Goal: Navigation & Orientation: Find specific page/section

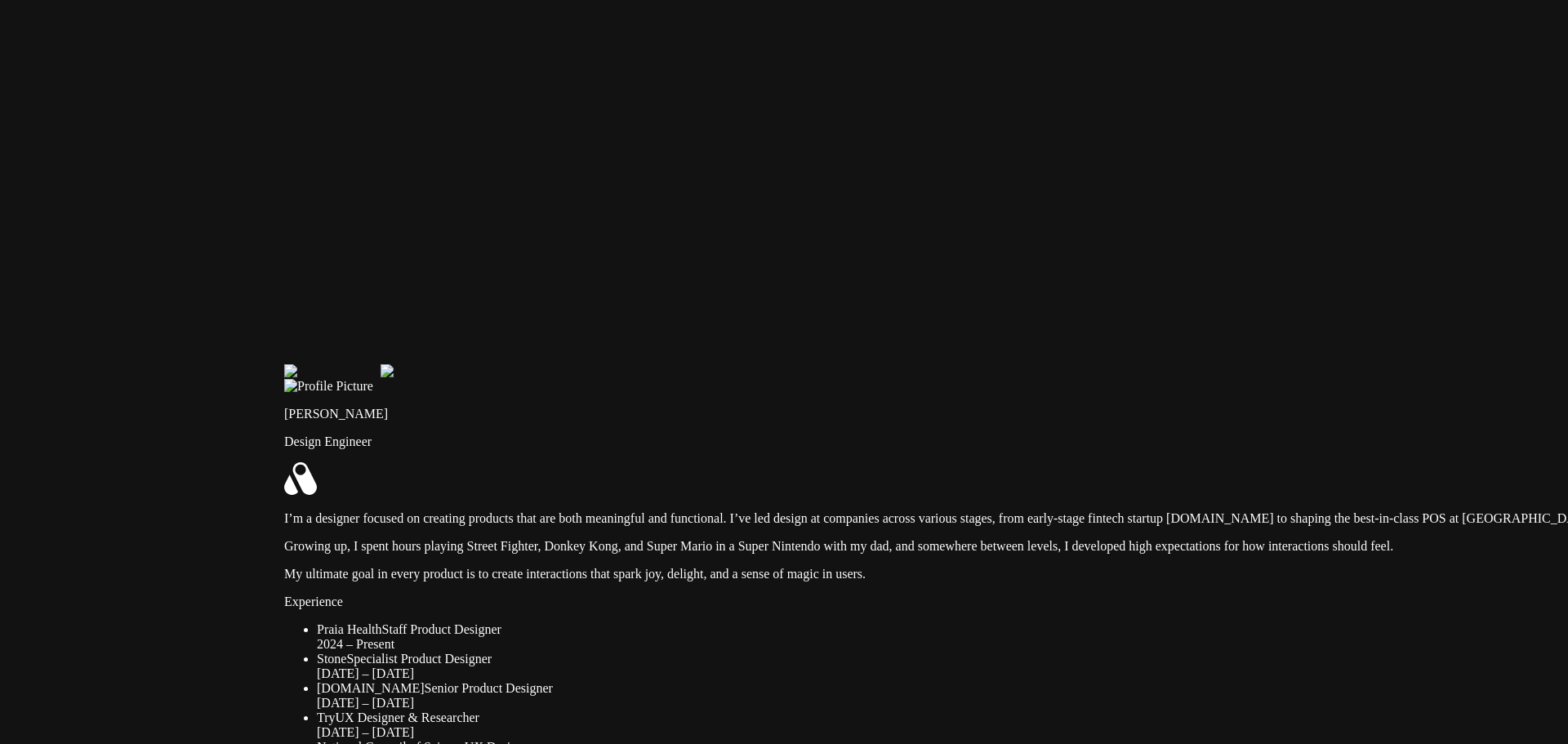
drag, startPoint x: 517, startPoint y: 267, endPoint x: 918, endPoint y: 614, distance: 530.3
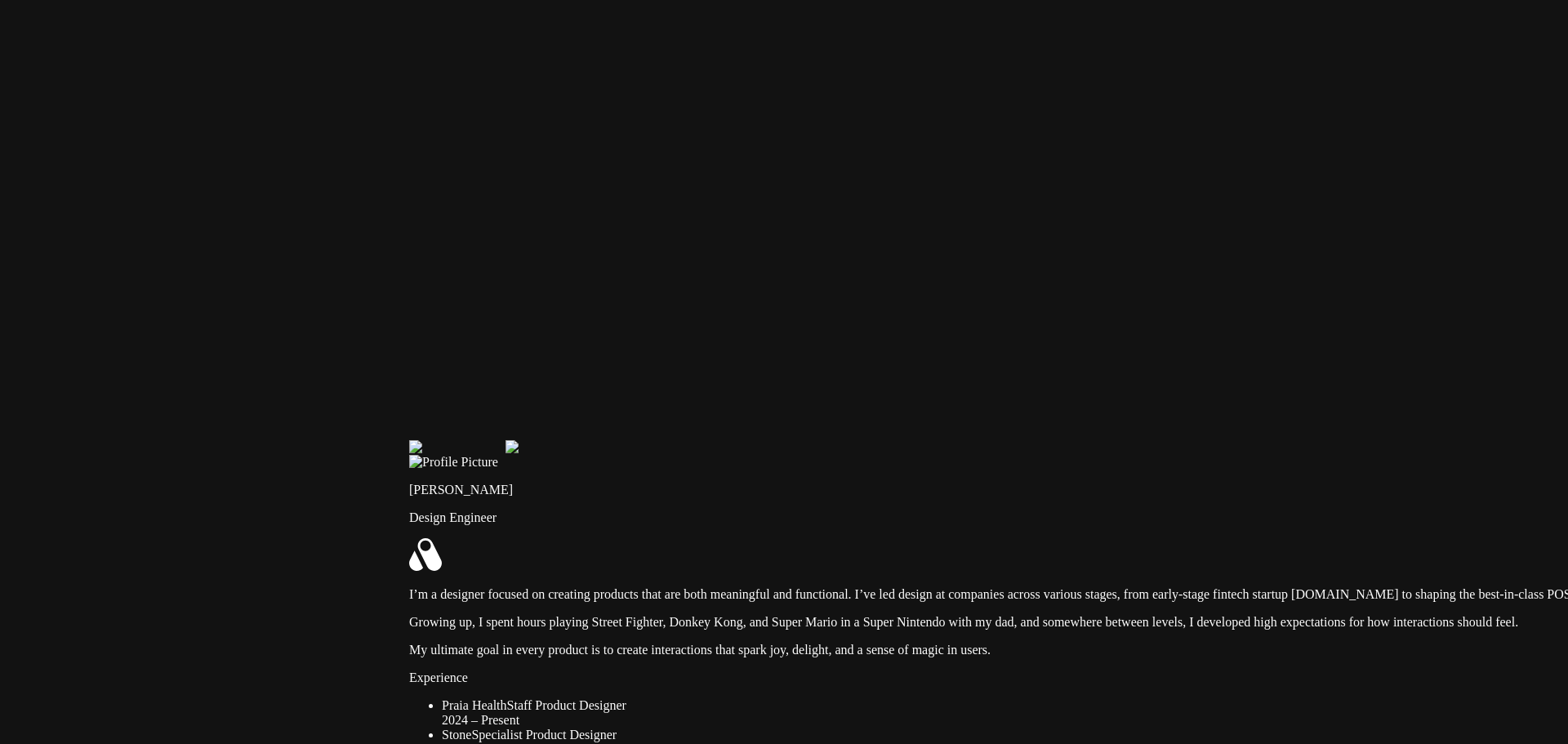
drag, startPoint x: 728, startPoint y: 385, endPoint x: 745, endPoint y: 563, distance: 178.8
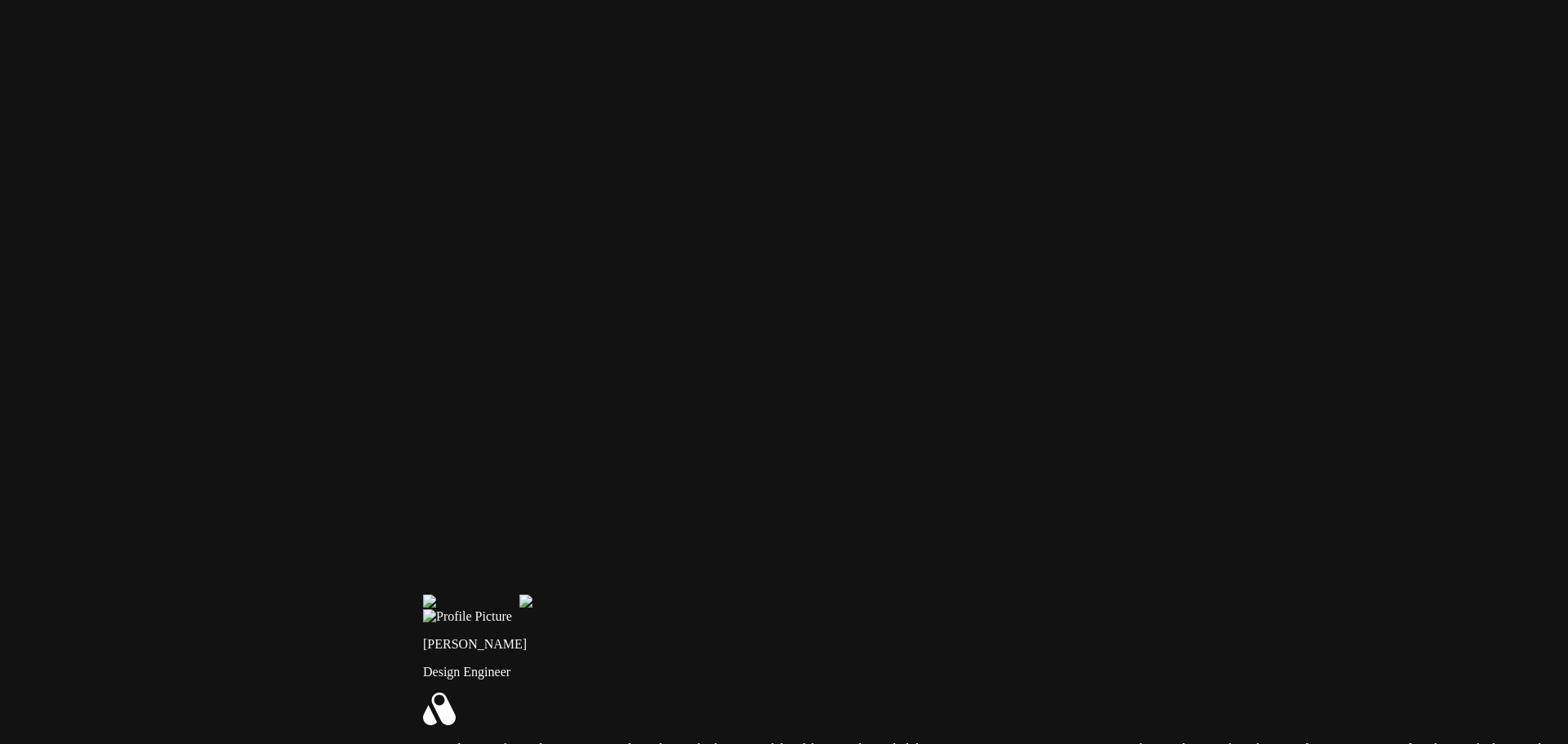
drag, startPoint x: 864, startPoint y: 291, endPoint x: 889, endPoint y: 407, distance: 118.7
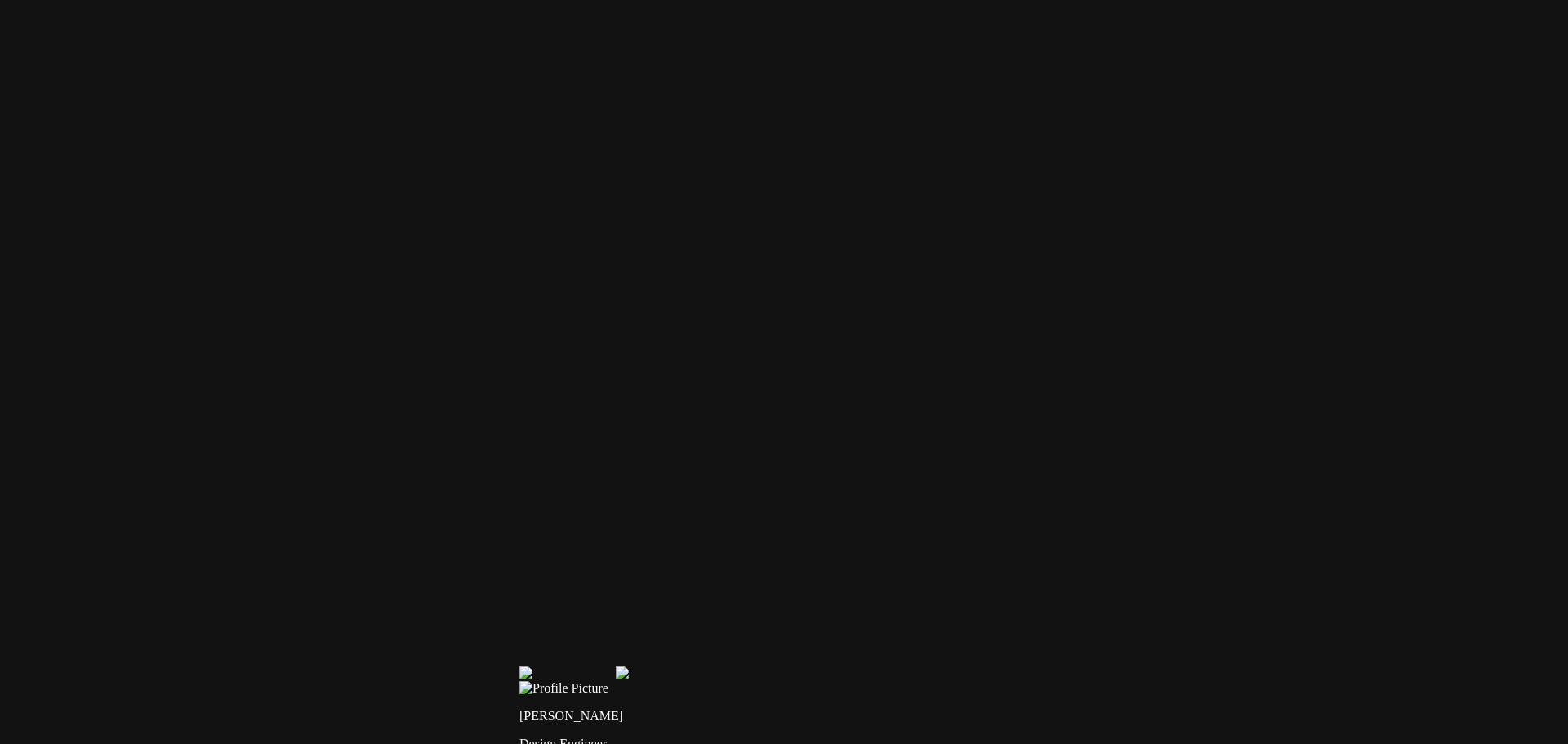
drag, startPoint x: 691, startPoint y: 269, endPoint x: 728, endPoint y: 245, distance: 44.1
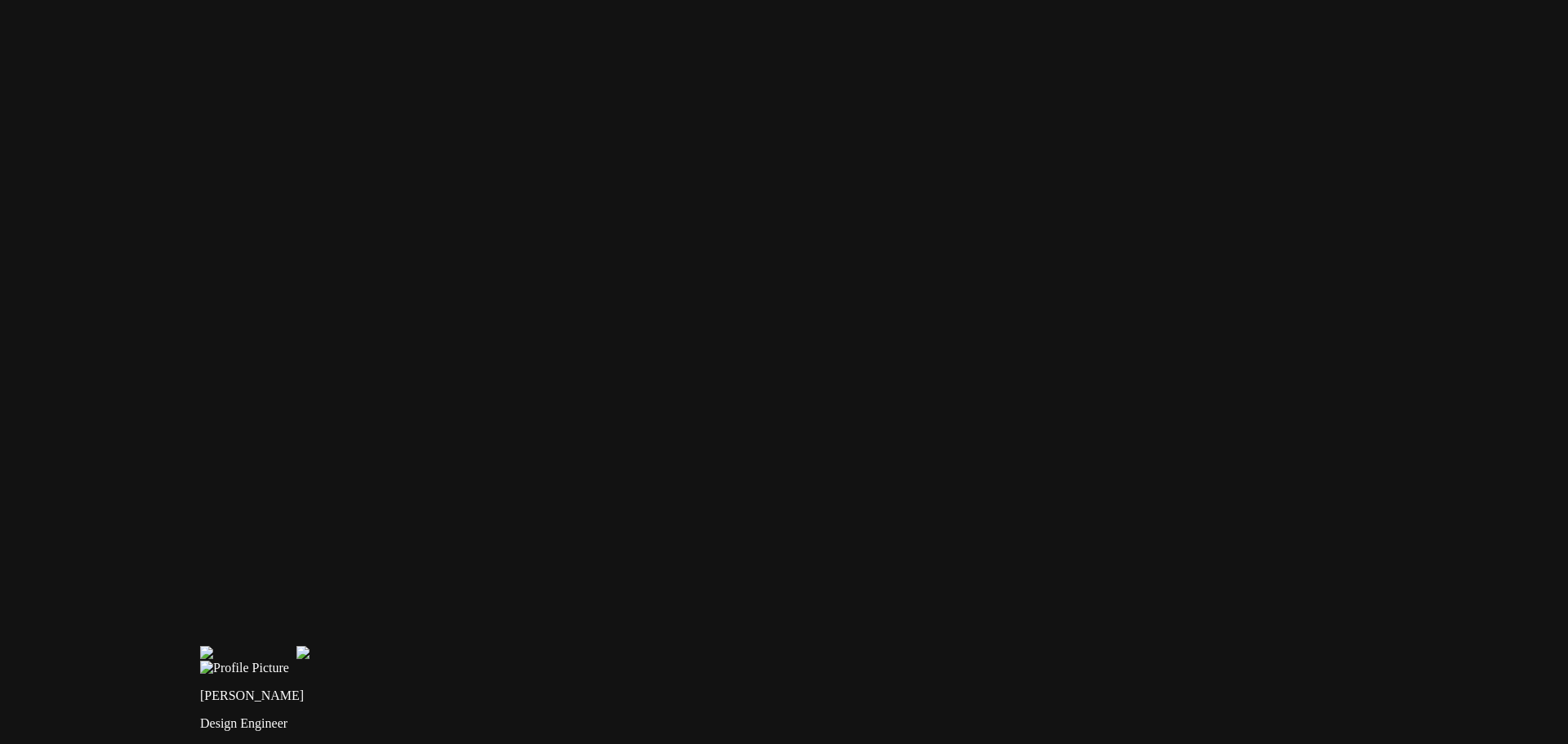
drag, startPoint x: 876, startPoint y: 557, endPoint x: 537, endPoint y: 561, distance: 339.0
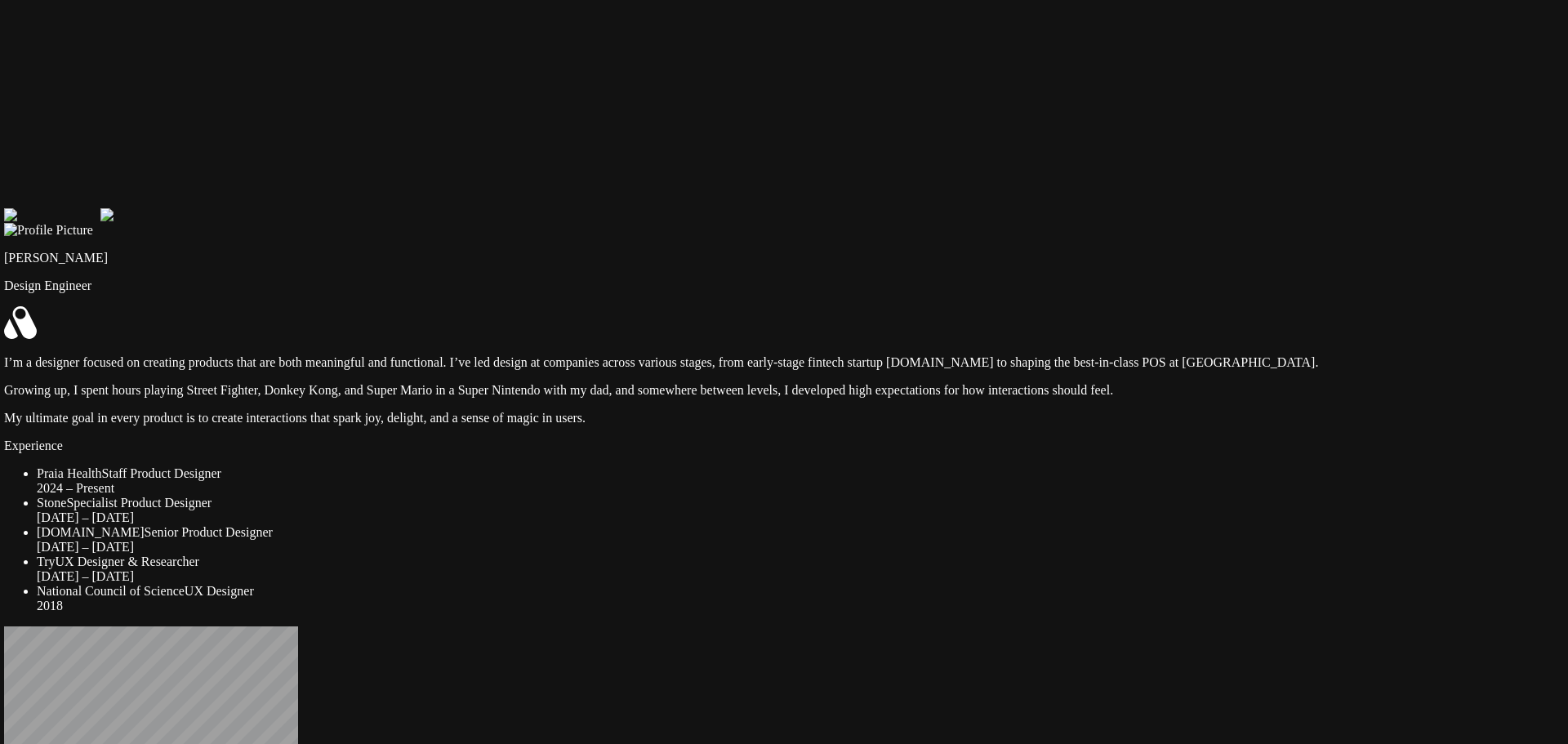
drag, startPoint x: 475, startPoint y: 280, endPoint x: 573, endPoint y: 237, distance: 107.0
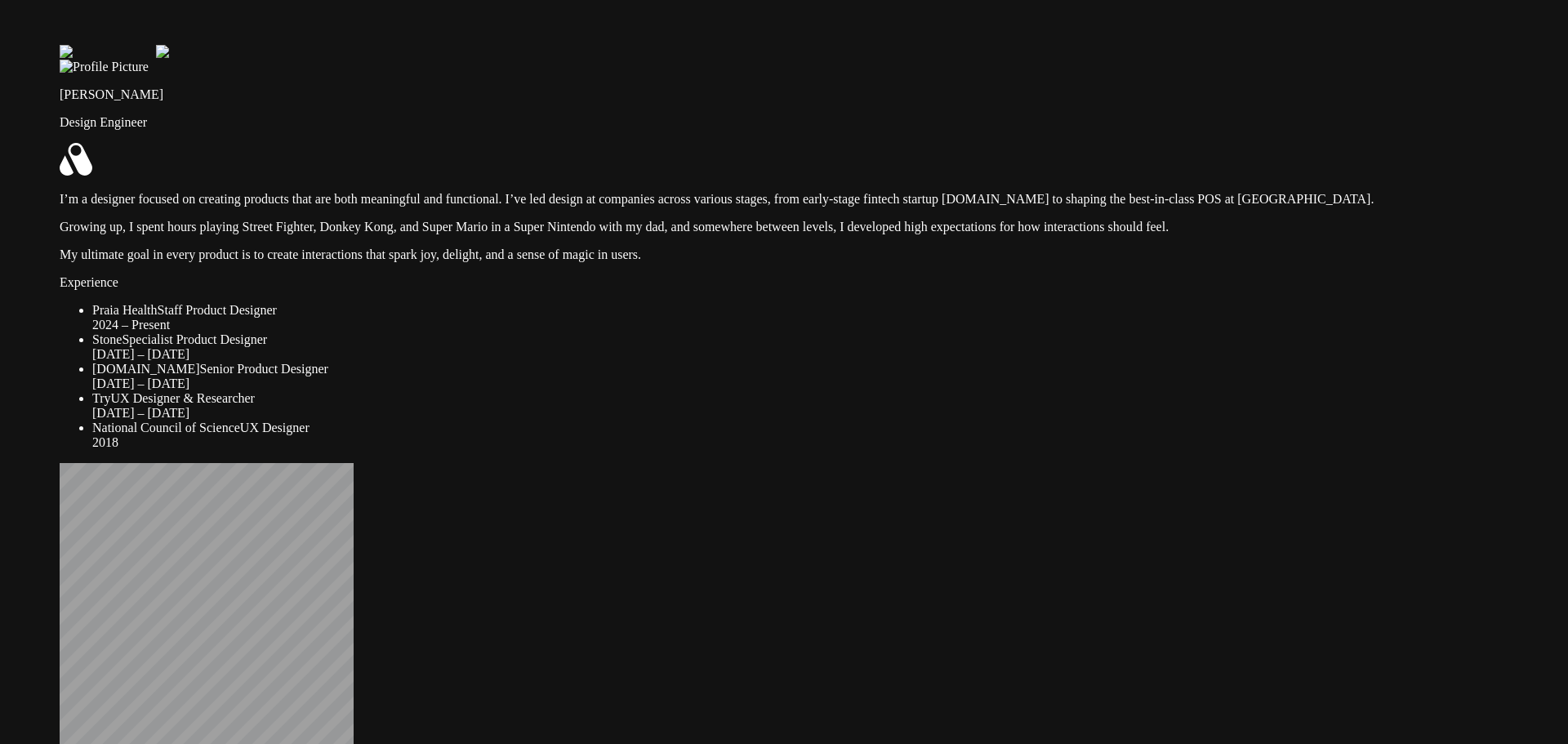
drag, startPoint x: 519, startPoint y: 638, endPoint x: 650, endPoint y: 646, distance: 131.2
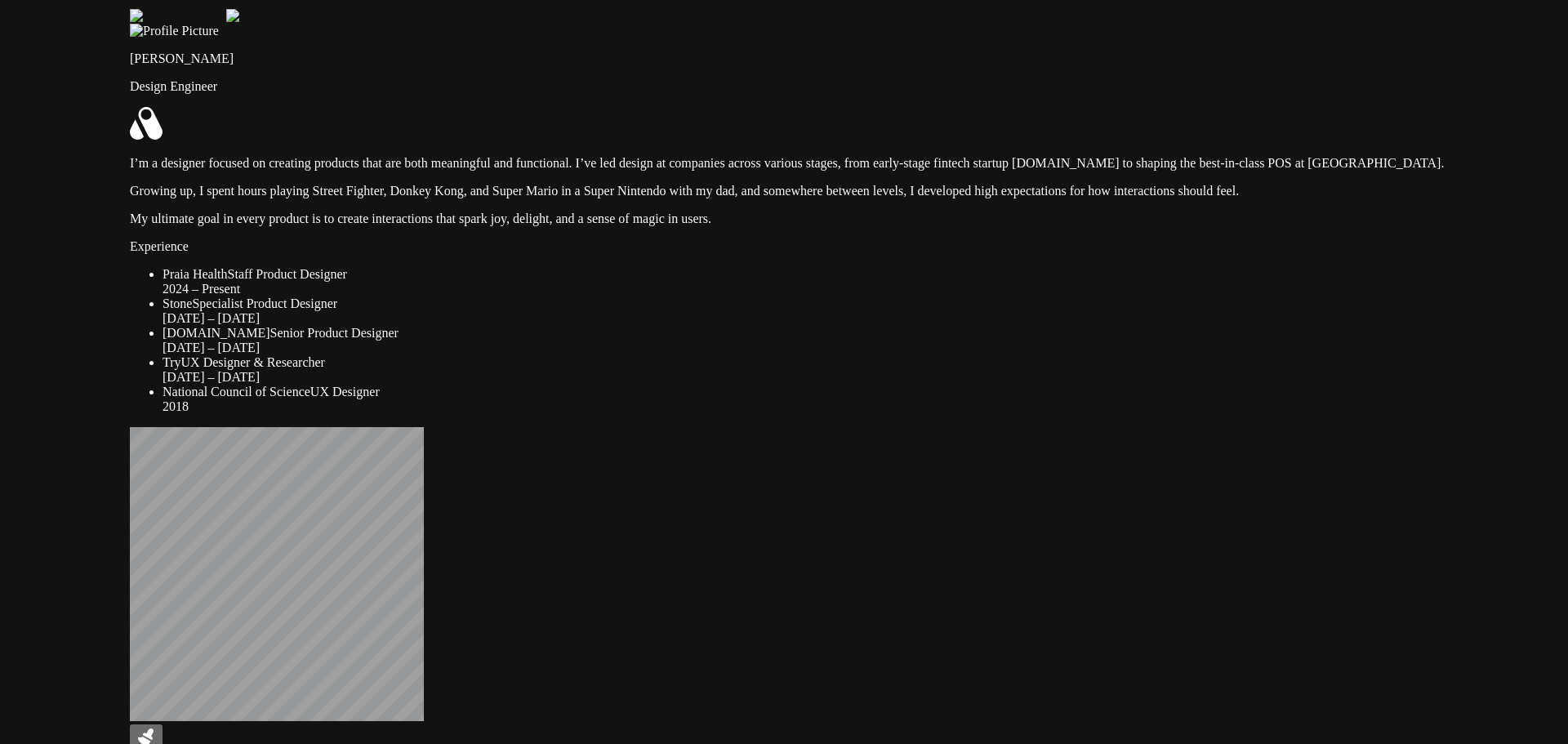
drag, startPoint x: 1092, startPoint y: 324, endPoint x: 1216, endPoint y: 288, distance: 129.1
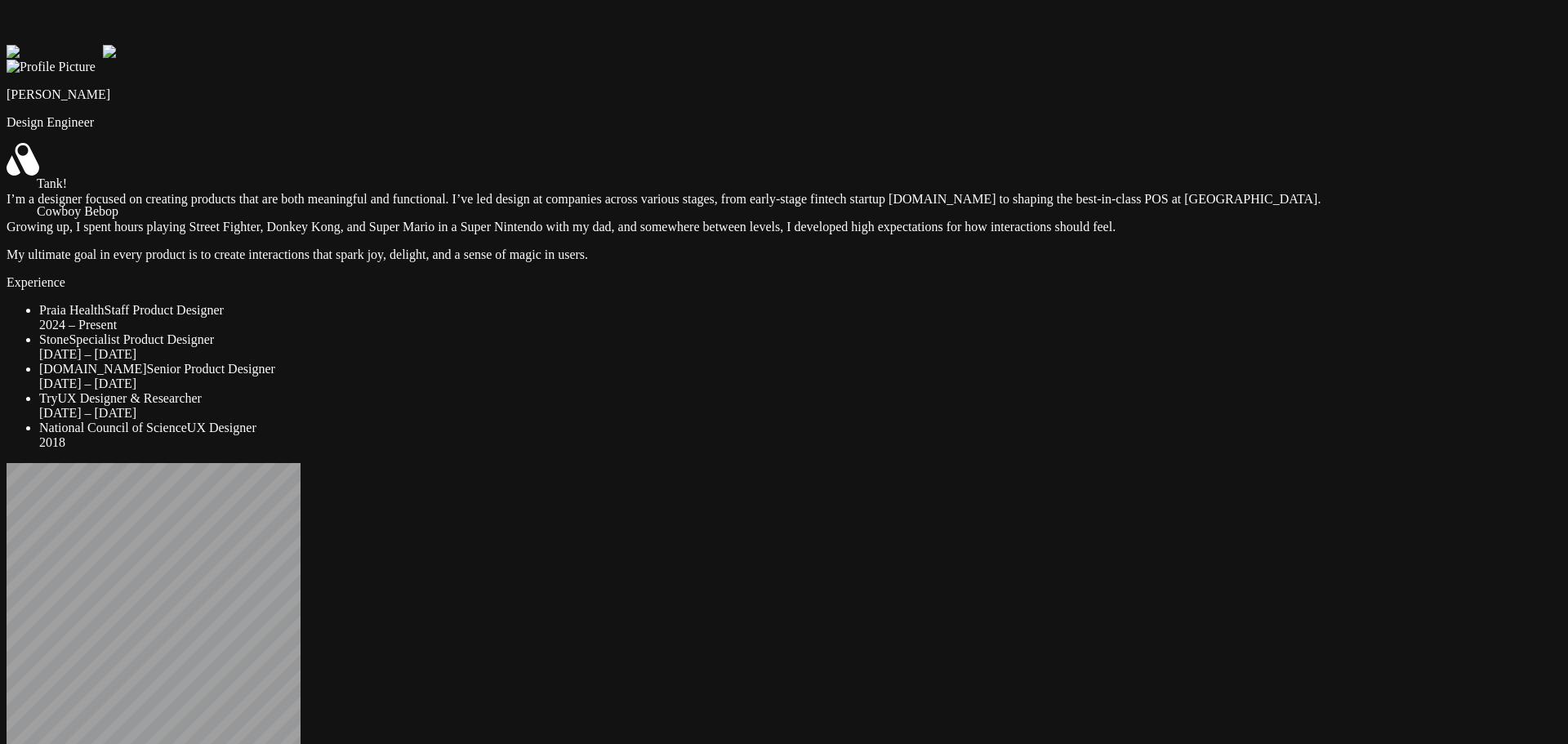
drag, startPoint x: 565, startPoint y: 675, endPoint x: 567, endPoint y: 666, distance: 9.2
